Goal: Task Accomplishment & Management: Use online tool/utility

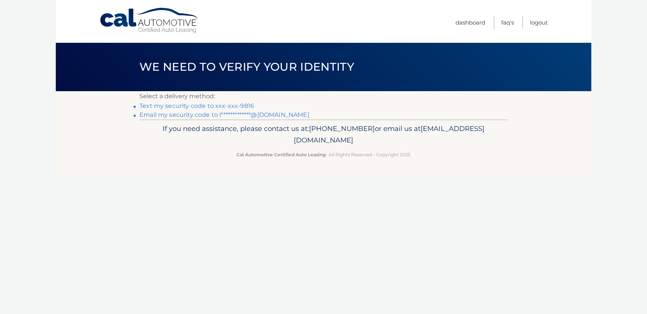
click at [215, 106] on link "Text my security code to xxx-xxx-9816" at bounding box center [196, 105] width 114 height 7
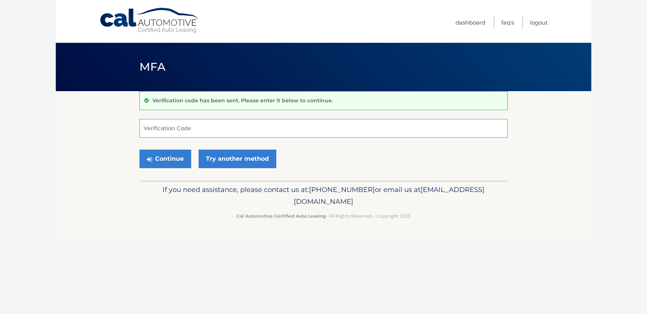
click at [260, 132] on input "Verification Code" at bounding box center [323, 128] width 368 height 19
type input "103951"
click at [166, 155] on button "Continue" at bounding box center [165, 158] width 52 height 19
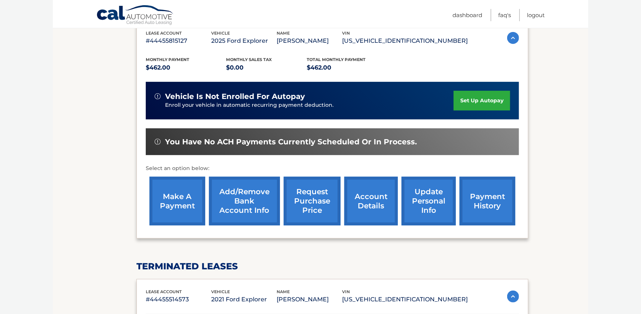
scroll to position [149, 0]
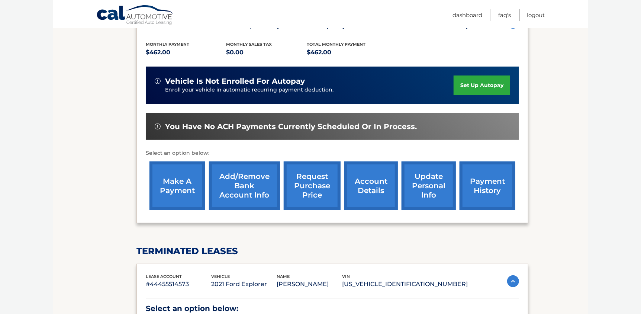
click at [180, 189] on link "make a payment" at bounding box center [177, 185] width 56 height 49
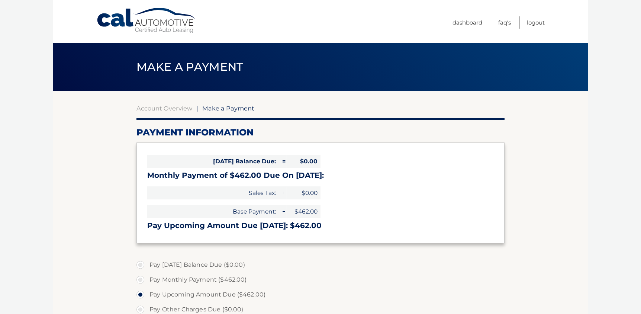
select select "ODE3YjllZGYtM2Y0MS00YjFiLTk4M2EtY2EyMjFkYWRhMWRi"
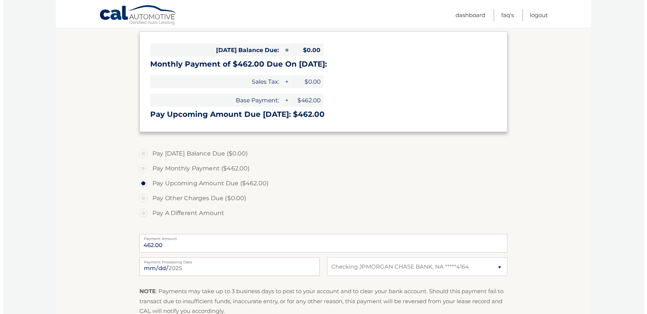
scroll to position [217, 0]
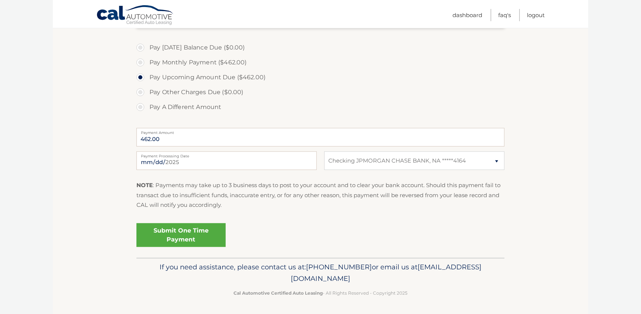
click at [193, 238] on link "Submit One Time Payment" at bounding box center [180, 235] width 89 height 24
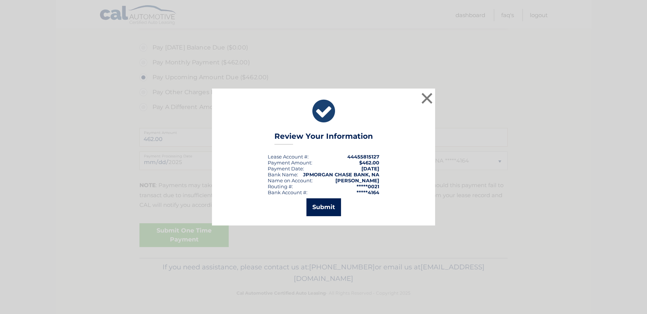
click at [328, 206] on button "Submit" at bounding box center [323, 207] width 35 height 18
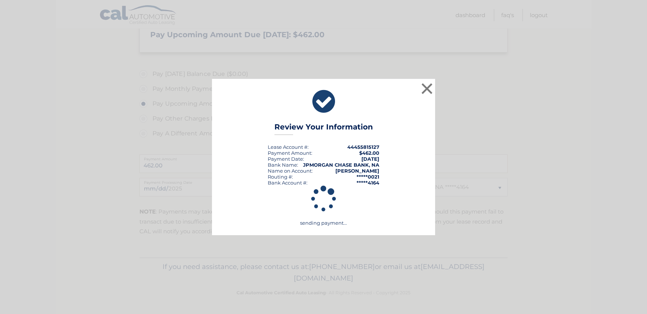
scroll to position [190, 0]
